Goal: Register for event/course

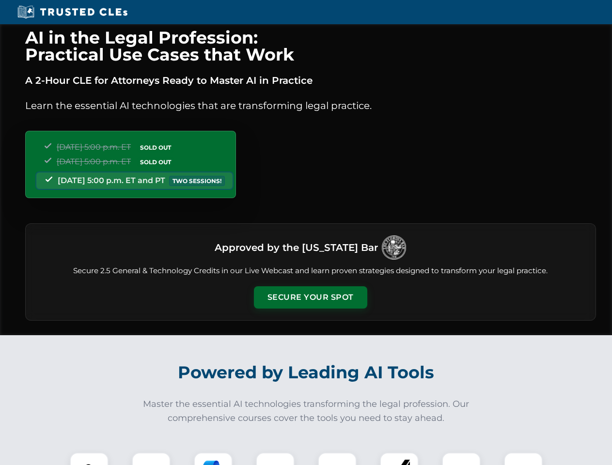
click at [310, 298] on button "Secure Your Spot" at bounding box center [310, 297] width 113 height 22
click at [89, 459] on img at bounding box center [89, 472] width 28 height 28
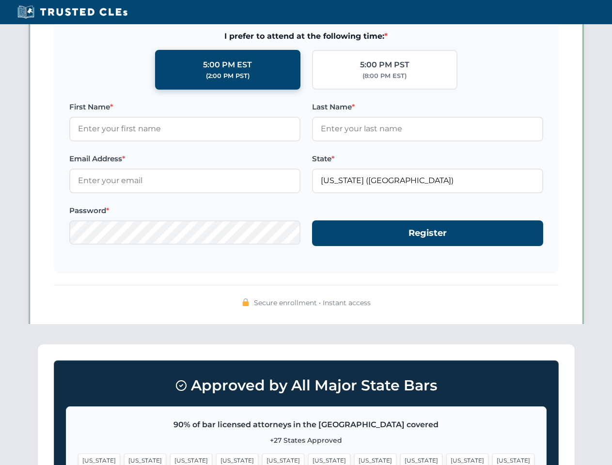
click at [354, 459] on span "[US_STATE]" at bounding box center [375, 461] width 42 height 14
click at [446, 459] on span "[US_STATE]" at bounding box center [467, 461] width 42 height 14
